Goal: Transaction & Acquisition: Subscribe to service/newsletter

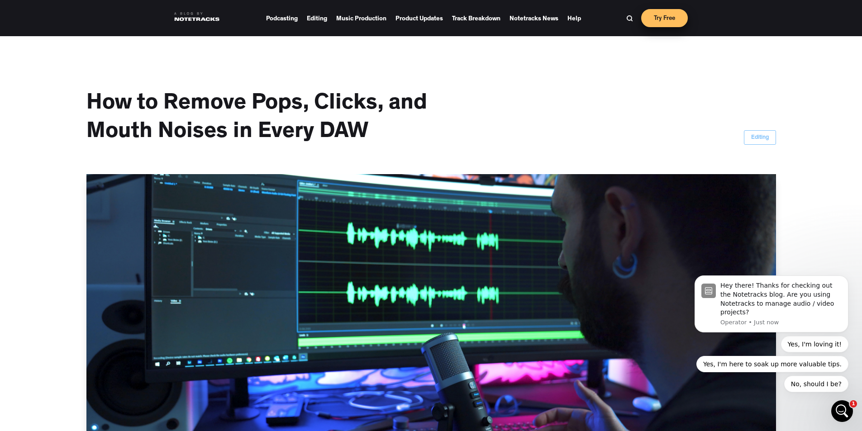
click at [675, 21] on link "Try Free" at bounding box center [664, 18] width 47 height 18
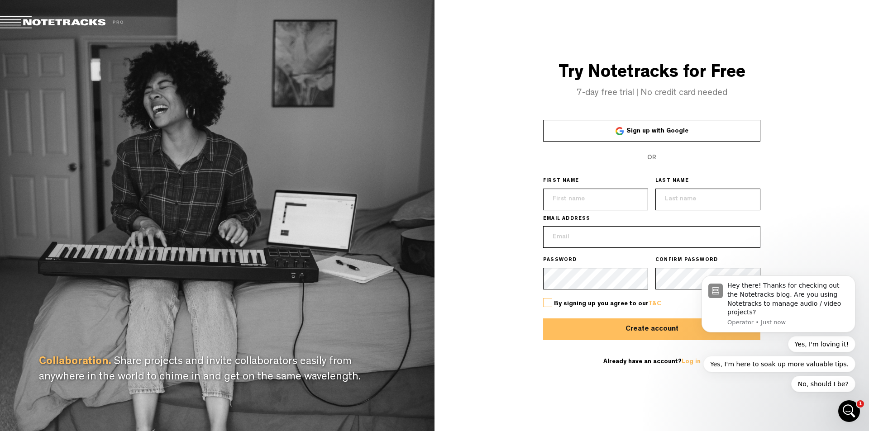
drag, startPoint x: 796, startPoint y: 110, endPoint x: 795, endPoint y: 106, distance: 4.6
drag, startPoint x: 795, startPoint y: 106, endPoint x: 796, endPoint y: 87, distance: 19.0
click at [796, 87] on div "Try Notetracks for Free 7-day free trial | No credit card needed" at bounding box center [651, 81] width 434 height 34
click at [607, 195] on input "text" at bounding box center [595, 200] width 105 height 22
click at [823, 103] on div "Try Notetracks for Free 7-day free trial | No credit card needed Sign up with G…" at bounding box center [651, 215] width 434 height 431
